Goal: Task Accomplishment & Management: Manage account settings

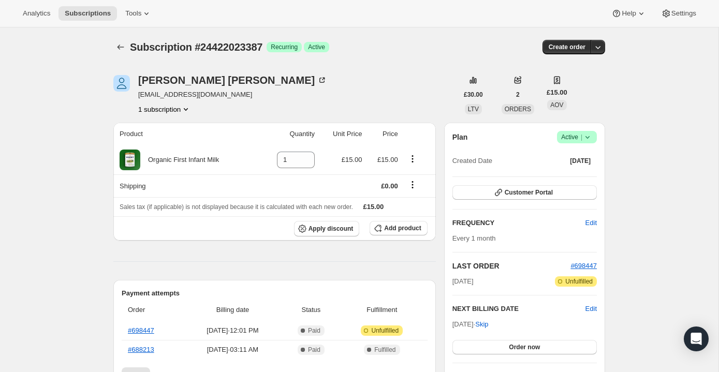
click at [557, 131] on span "Success Active |" at bounding box center [577, 137] width 40 height 12
click at [517, 136] on button "Cancel subscription" at bounding box center [528, 138] width 65 height 17
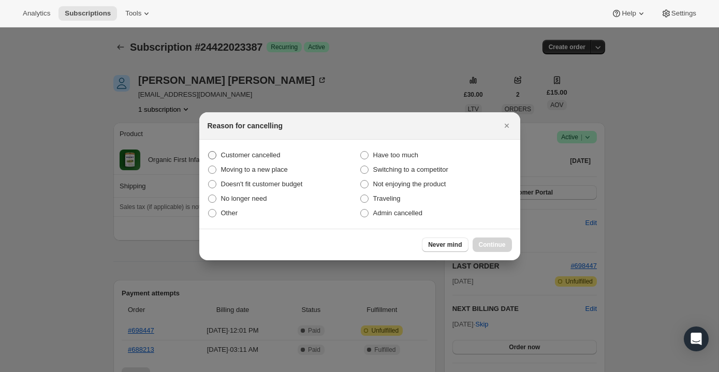
click at [280, 160] on span "Customer cancelled" at bounding box center [250, 155] width 59 height 10
click at [208, 152] on input "Customer cancelled" at bounding box center [208, 151] width 1 height 1
radio input "true"
click at [392, 209] on span "Admin cancelled" at bounding box center [397, 213] width 49 height 8
click at [361, 209] on input "Admin cancelled" at bounding box center [360, 209] width 1 height 1
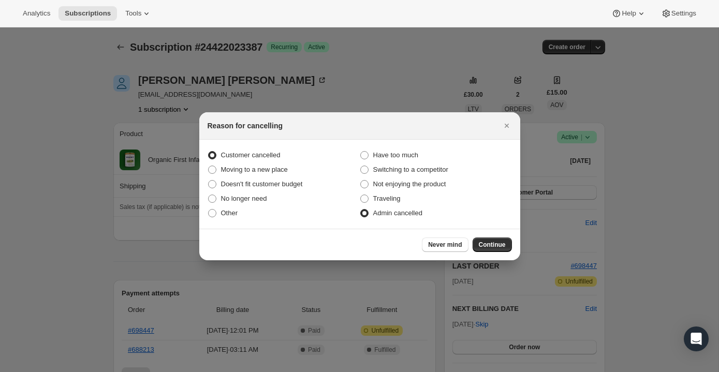
radio input "true"
radio input "false"
click at [479, 241] on span "Continue" at bounding box center [492, 245] width 27 height 8
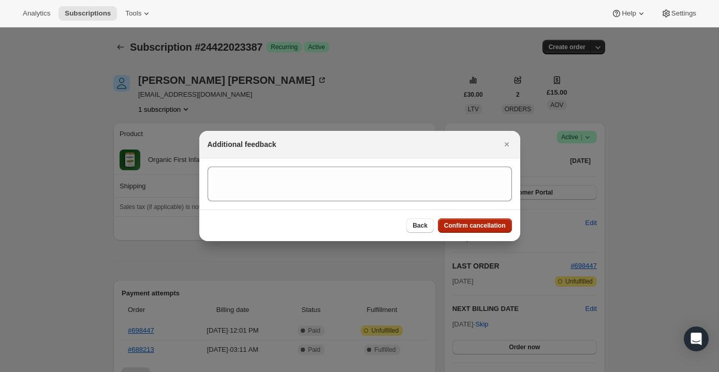
click at [449, 221] on span "Confirm cancellation" at bounding box center [475, 225] width 62 height 8
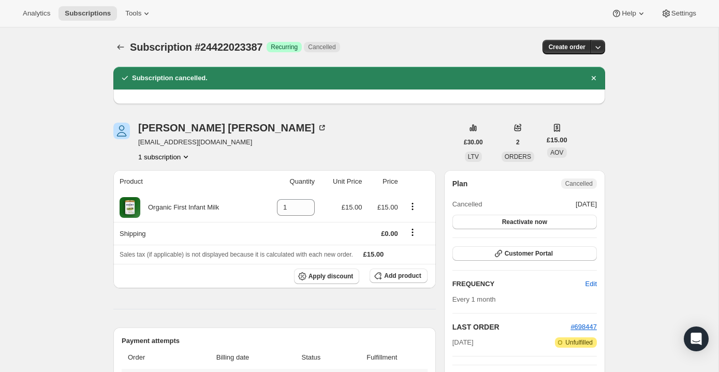
click at [154, 371] on link "#698447" at bounding box center [141, 378] width 26 height 8
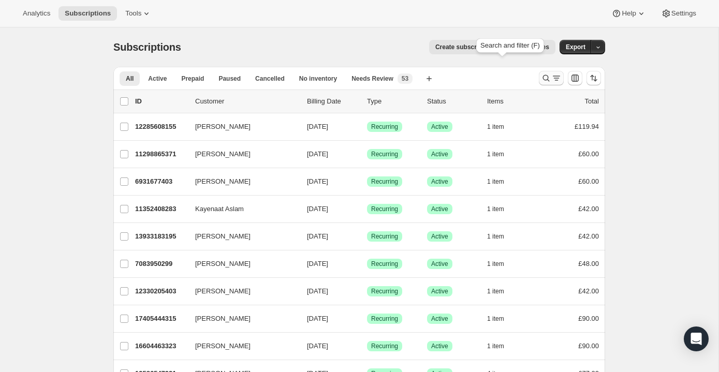
click at [543, 75] on icon "Search and filter results" at bounding box center [546, 78] width 7 height 7
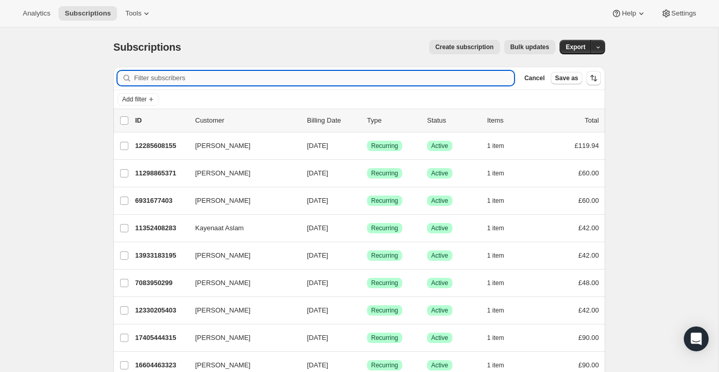
click at [415, 71] on input "Filter subscribers" at bounding box center [324, 78] width 380 height 14
click at [470, 71] on input "Filter subscribers" at bounding box center [324, 78] width 380 height 14
paste input "Sadie Wrigley"
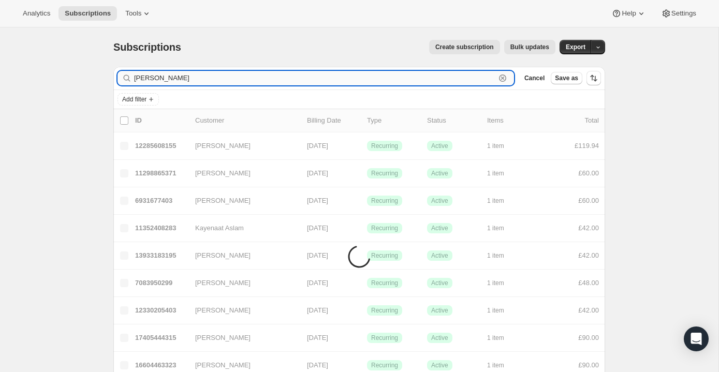
type input "Sadie Wrigley"
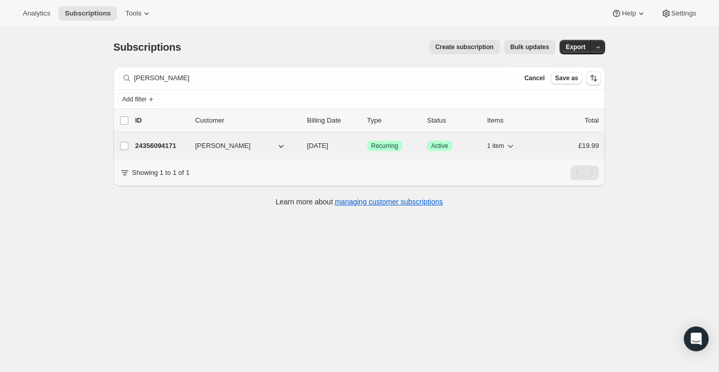
click at [355, 139] on div "24356094171 Sadie Wrigley 11/11/2025 Success Recurring Success Active 1 item £1…" at bounding box center [367, 146] width 464 height 14
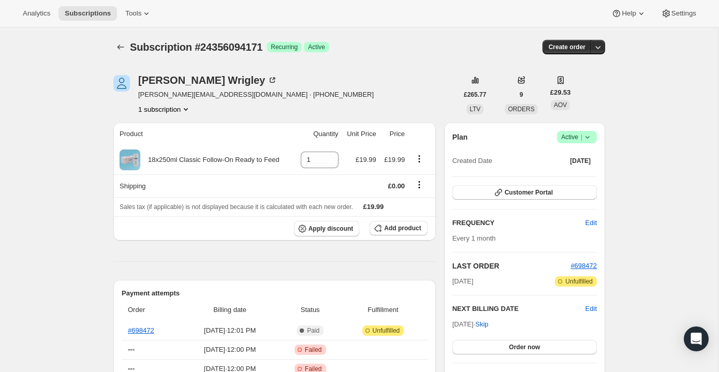
click at [557, 131] on span "Success Active |" at bounding box center [577, 137] width 40 height 12
click at [523, 134] on span "Cancel subscription" at bounding box center [528, 139] width 58 height 10
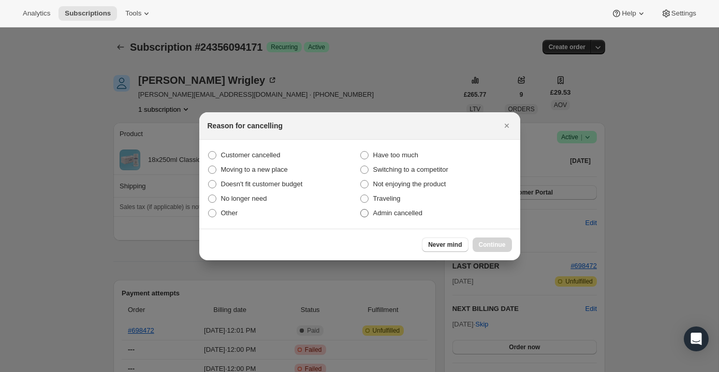
click at [402, 209] on span "Admin cancelled" at bounding box center [397, 213] width 49 height 8
click at [361, 209] on input "Admin cancelled" at bounding box center [360, 209] width 1 height 1
radio input "true"
click at [479, 241] on span "Continue" at bounding box center [492, 245] width 27 height 8
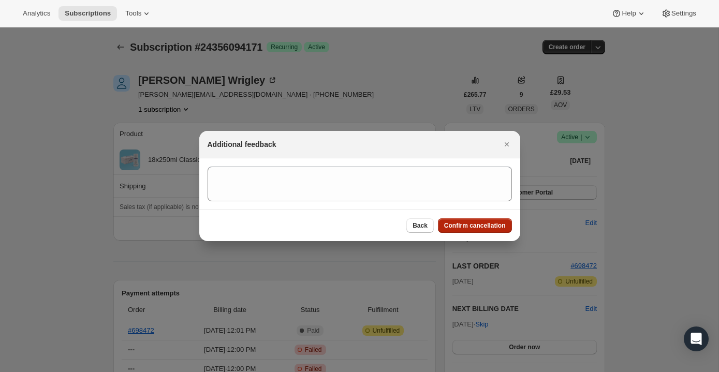
click at [451, 223] on button "Confirm cancellation" at bounding box center [475, 225] width 74 height 14
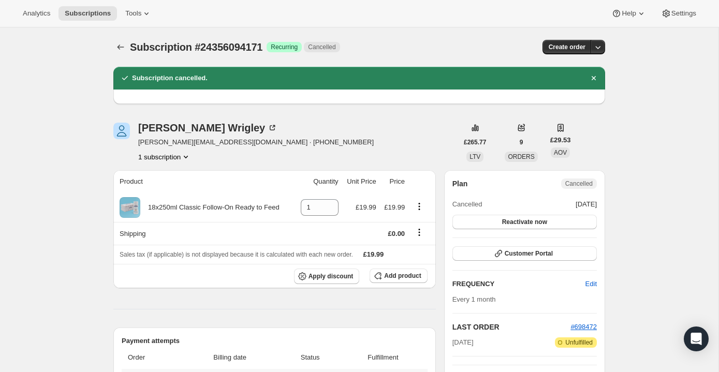
click at [181, 369] on th "#698472" at bounding box center [151, 378] width 59 height 19
click at [154, 371] on link "#698472" at bounding box center [141, 378] width 26 height 8
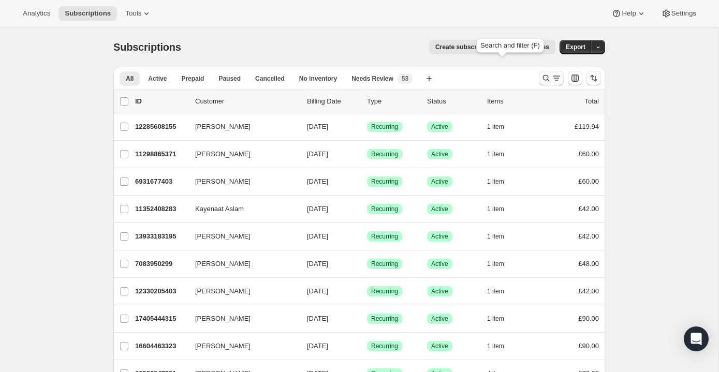
click at [541, 73] on icon "Search and filter results" at bounding box center [546, 78] width 10 height 10
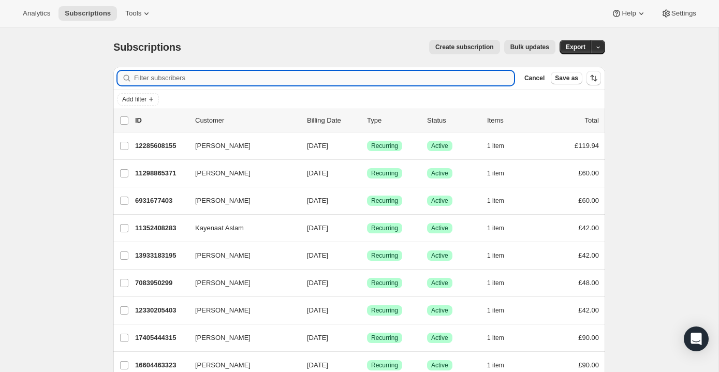
click at [459, 71] on input "Filter subscribers" at bounding box center [324, 78] width 380 height 14
click at [443, 71] on input "Filter subscribers" at bounding box center [324, 78] width 380 height 14
paste input "suzieq1989@hotmail.com"
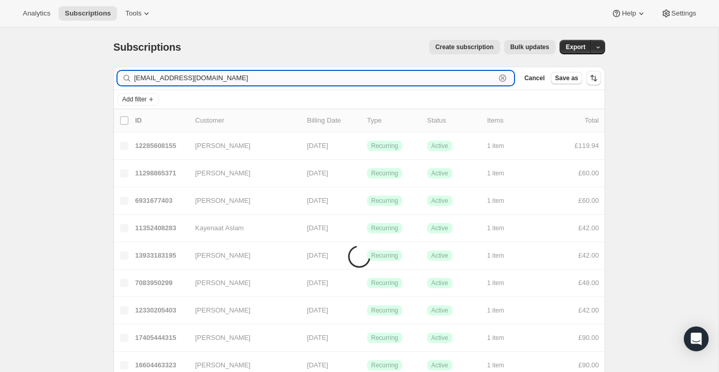
type input "suzieq1989@hotmail.com"
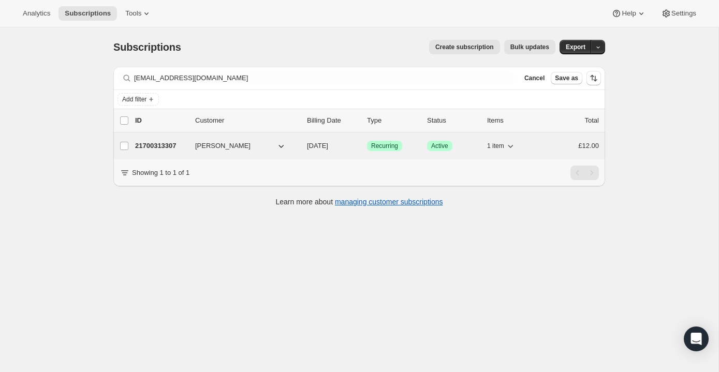
click at [419, 141] on div "Success Recurring" at bounding box center [393, 146] width 52 height 10
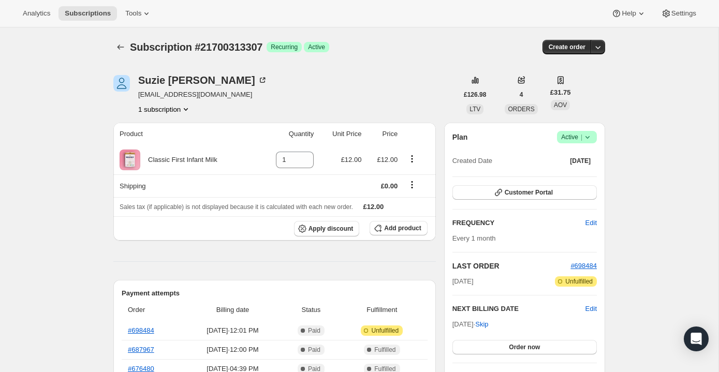
click at [557, 131] on span "Success Active |" at bounding box center [577, 137] width 40 height 12
click at [511, 138] on div "Pause subscription Cancel subscription" at bounding box center [528, 130] width 71 height 40
click at [510, 134] on span "Cancel subscription" at bounding box center [528, 139] width 58 height 10
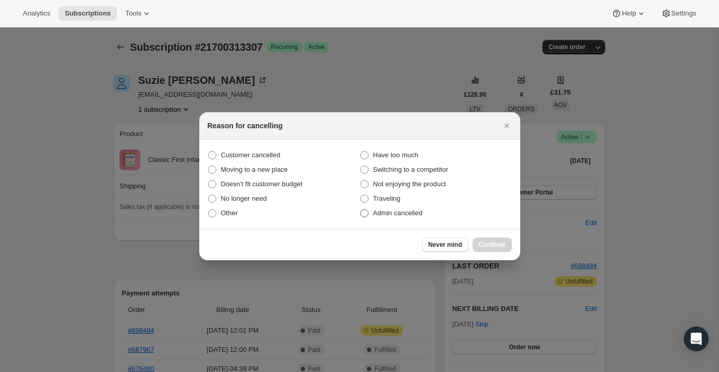
click at [406, 209] on span "Admin cancelled" at bounding box center [397, 213] width 49 height 8
click at [361, 209] on input "Admin cancelled" at bounding box center [360, 209] width 1 height 1
radio input "true"
click at [479, 241] on span "Continue" at bounding box center [492, 245] width 27 height 8
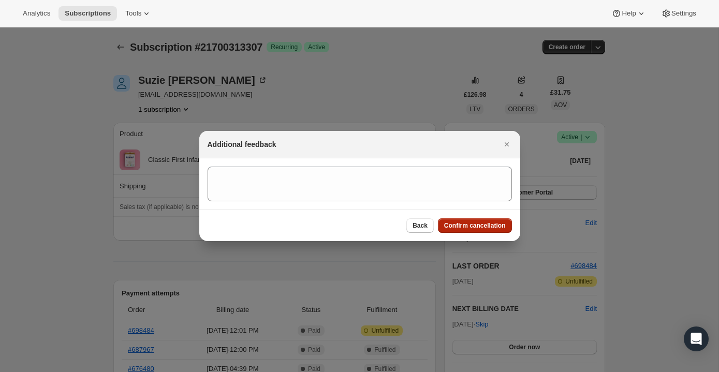
click at [444, 221] on span "Confirm cancellation" at bounding box center [475, 225] width 62 height 8
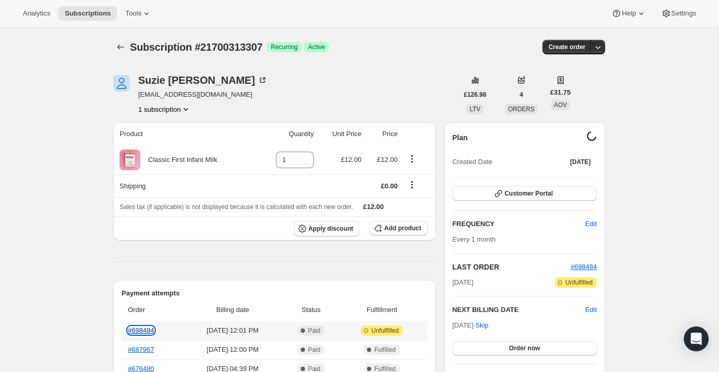
click at [154, 326] on link "#698484" at bounding box center [141, 330] width 26 height 8
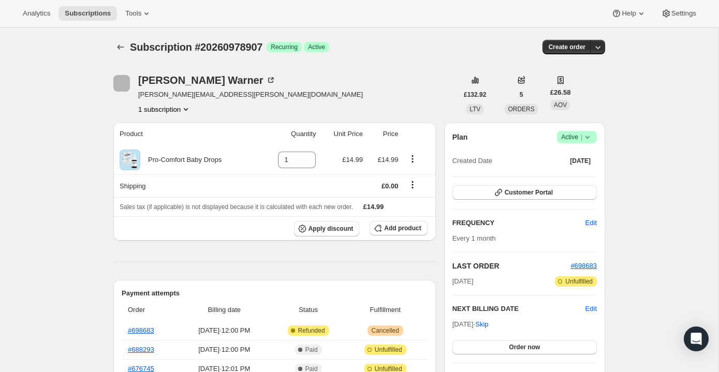
click at [557, 131] on span "Success Active |" at bounding box center [577, 137] width 40 height 12
click at [529, 135] on span "Cancel subscription" at bounding box center [528, 139] width 58 height 8
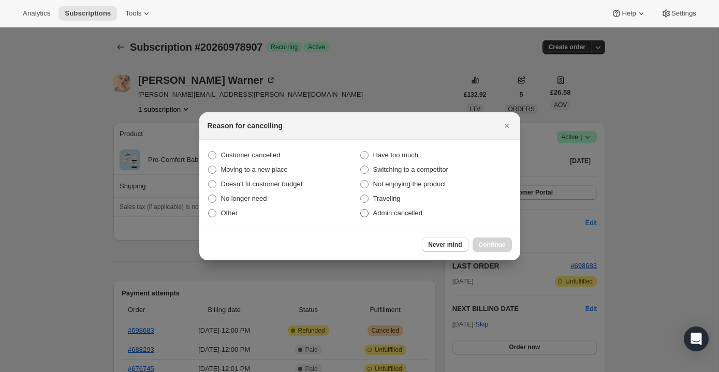
click at [370, 211] on label "Admin cancelled" at bounding box center [436, 213] width 152 height 14
click at [361, 210] on input "Admin cancelled" at bounding box center [360, 209] width 1 height 1
radio input "true"
click at [479, 241] on span "Continue" at bounding box center [492, 245] width 27 height 8
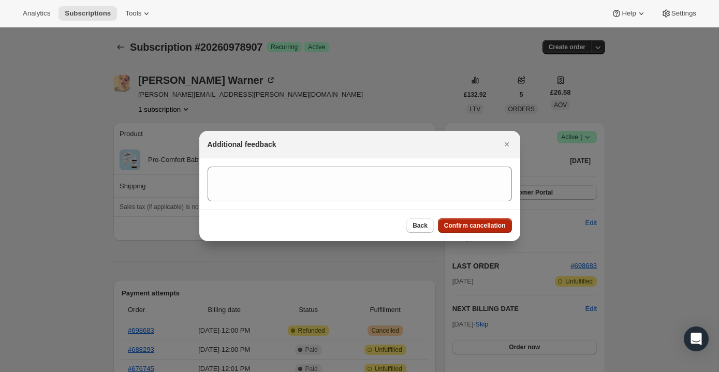
click at [448, 222] on span "Confirm cancellation" at bounding box center [475, 225] width 62 height 8
